Goal: Find specific page/section: Find specific page/section

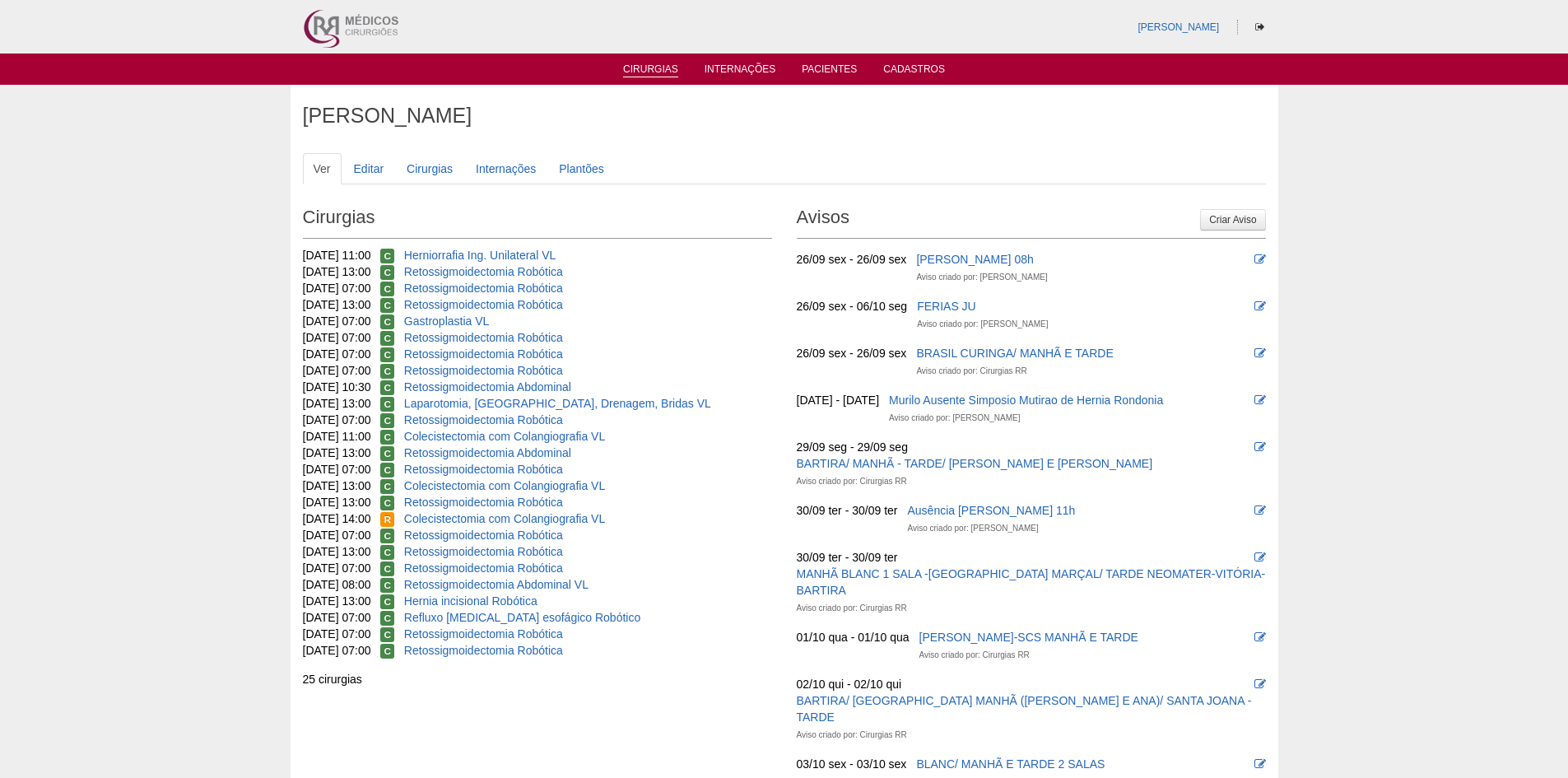
click at [658, 76] on link "Cirurgias" at bounding box center [650, 71] width 55 height 14
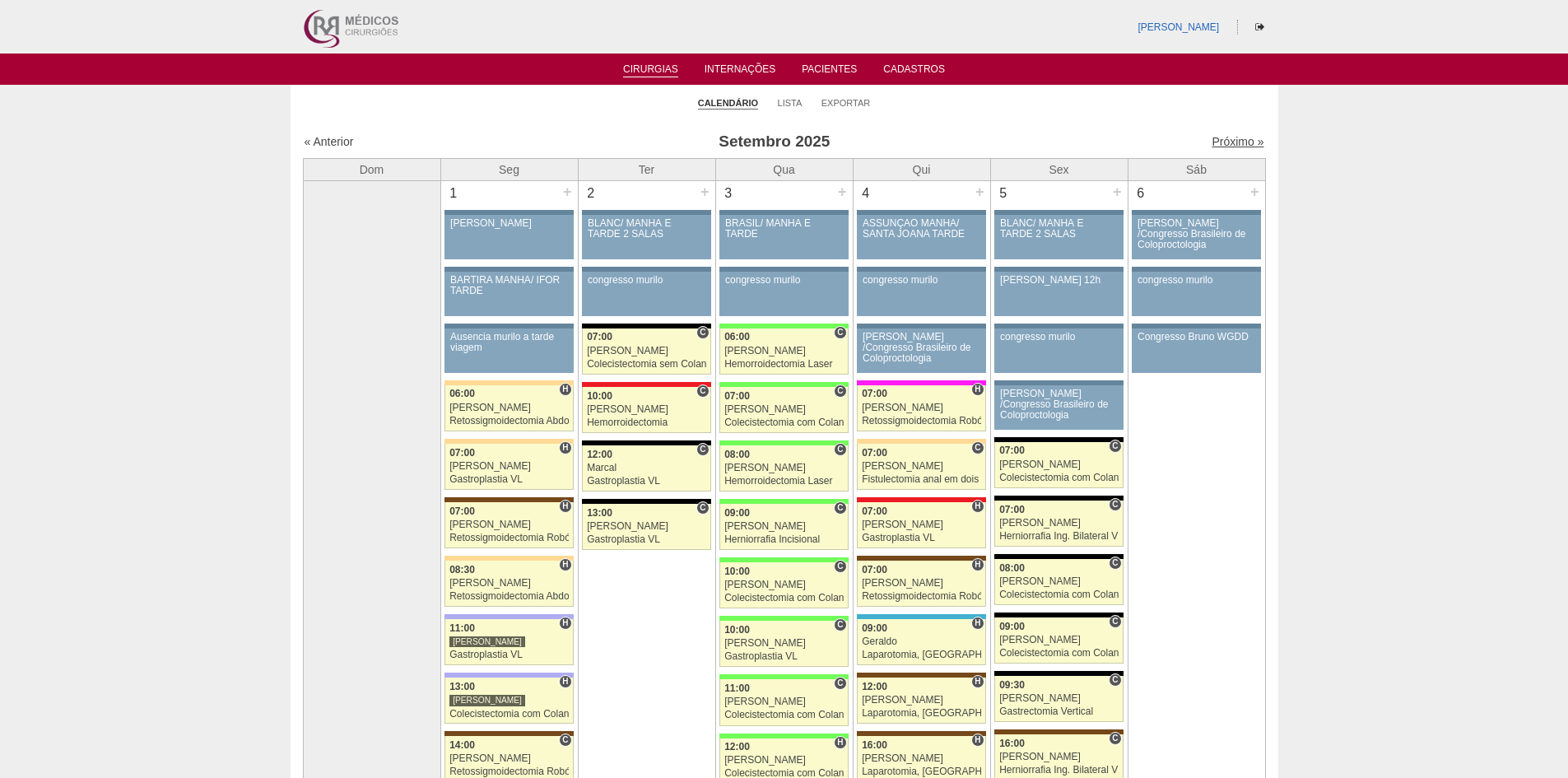
click at [1228, 147] on link "Próximo »" at bounding box center [1237, 142] width 52 height 13
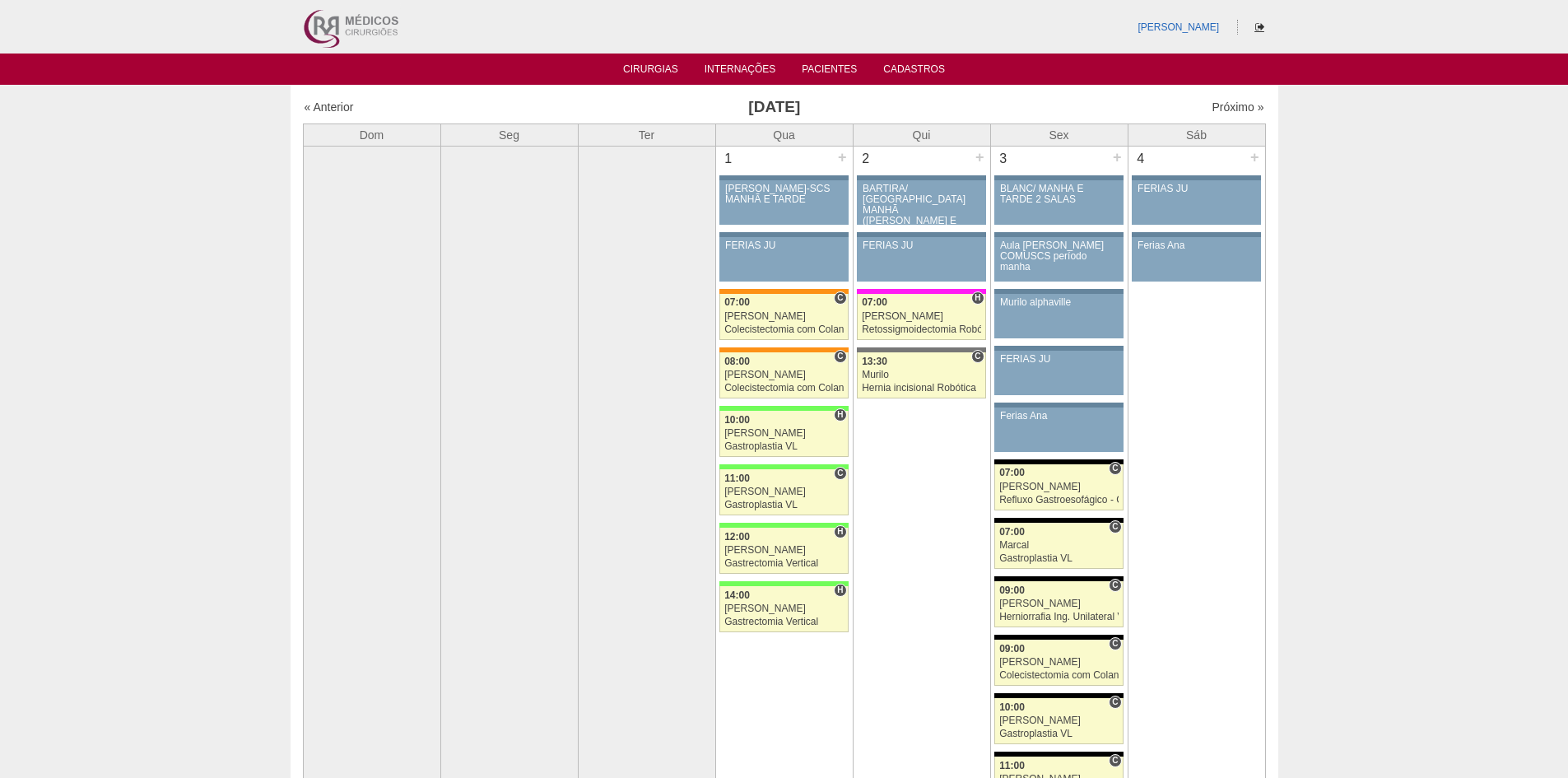
click at [1260, 27] on icon at bounding box center [1259, 27] width 9 height 10
